Goal: Find specific page/section: Find specific page/section

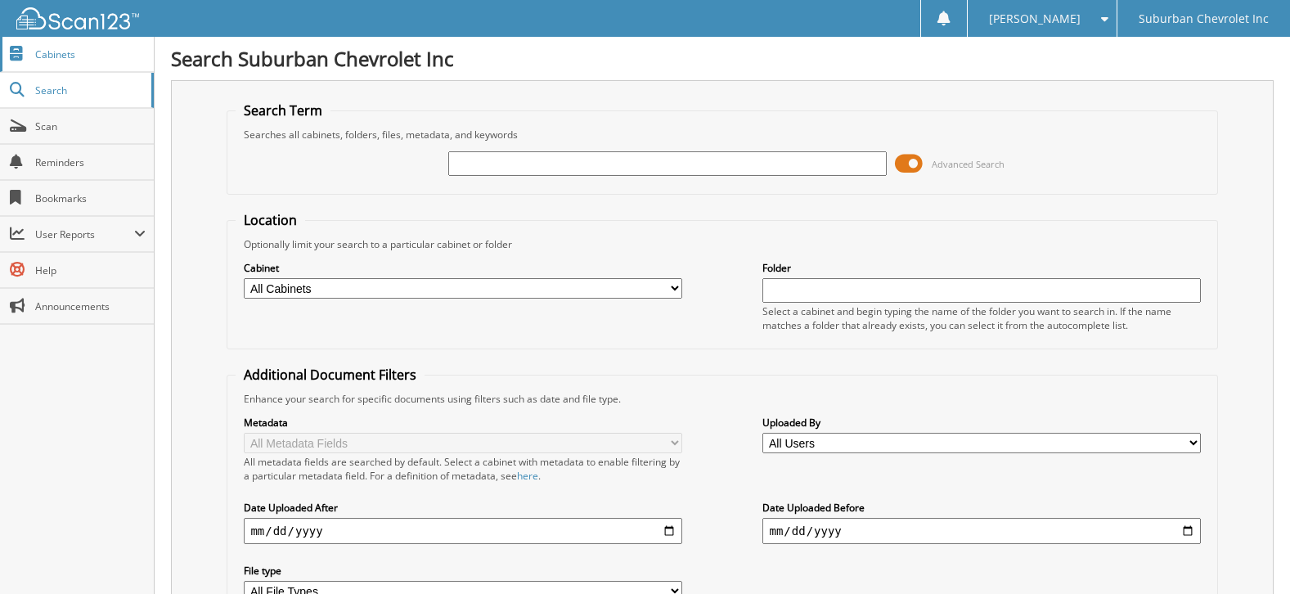
click at [60, 55] on span "Cabinets" at bounding box center [90, 54] width 110 height 14
click at [52, 90] on span "Search" at bounding box center [89, 90] width 108 height 14
click at [52, 121] on span "Scan" at bounding box center [90, 126] width 110 height 14
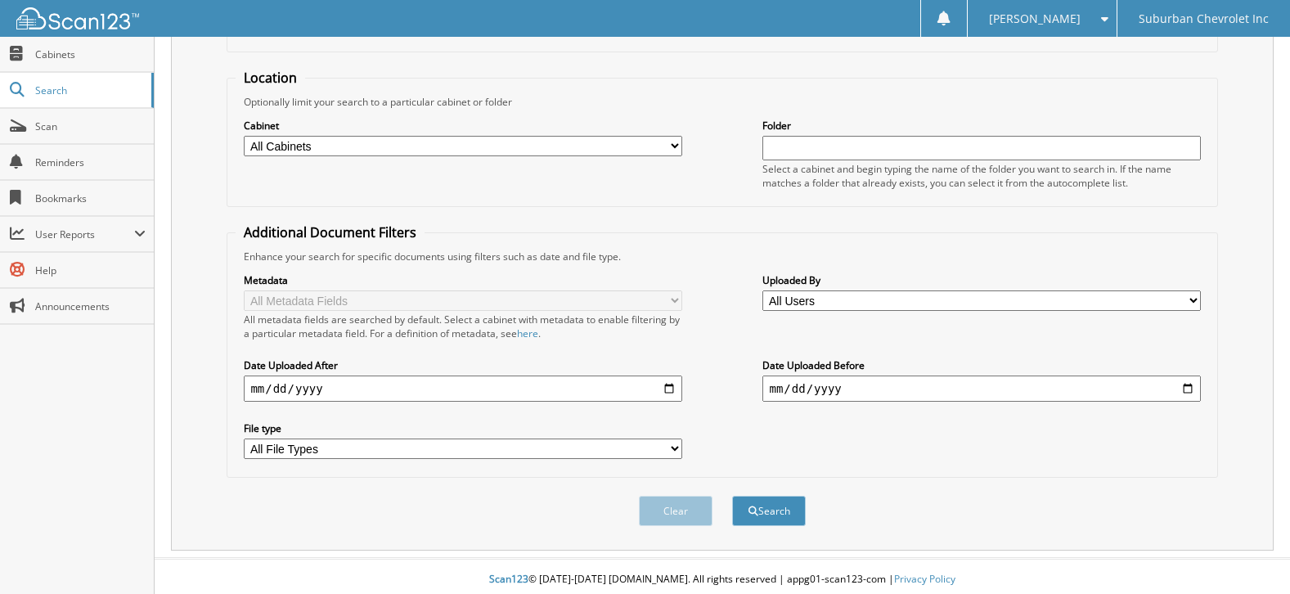
scroll to position [149, 0]
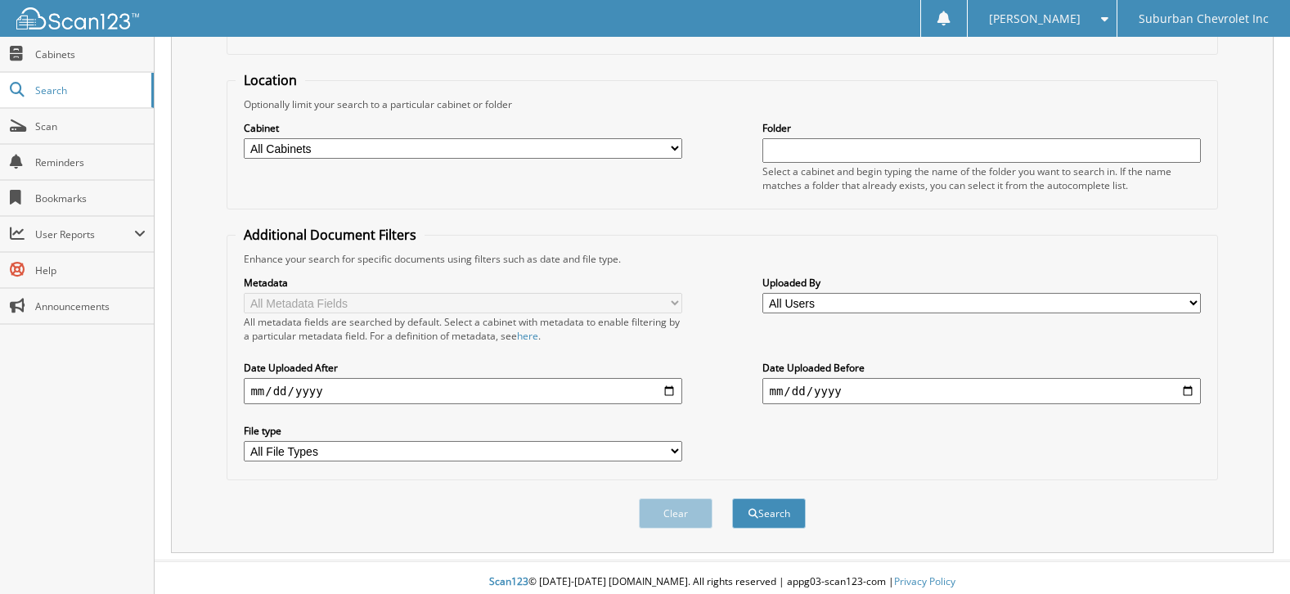
scroll to position [149, 0]
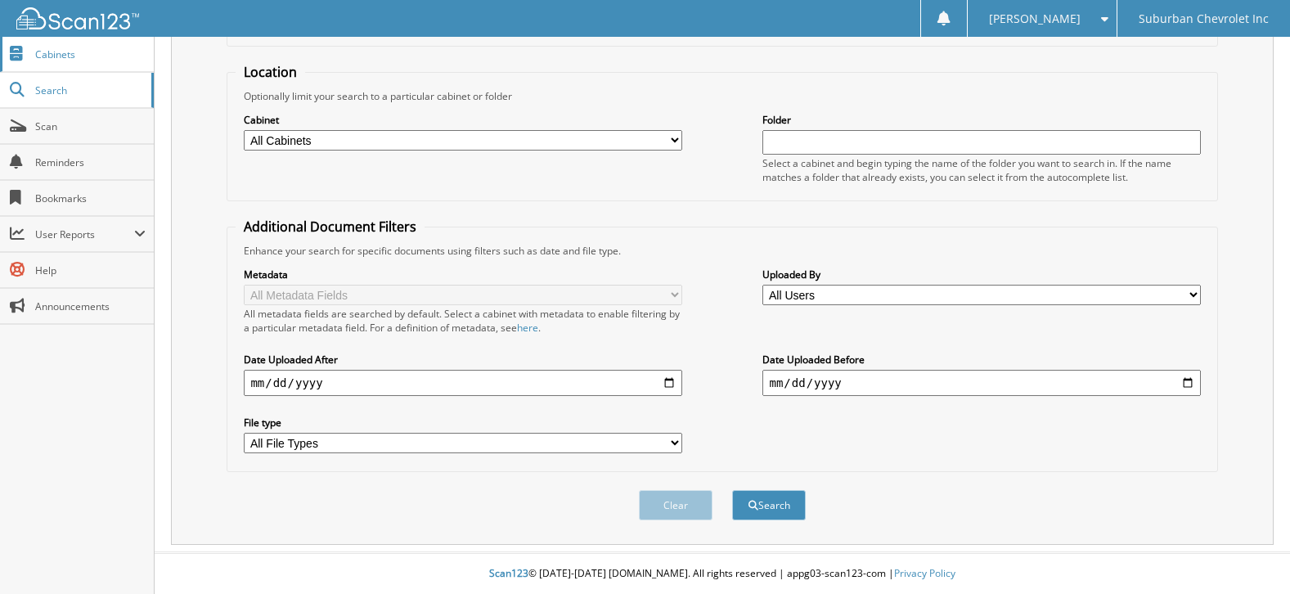
click at [50, 56] on span "Cabinets" at bounding box center [90, 54] width 110 height 14
